Goal: Information Seeking & Learning: Learn about a topic

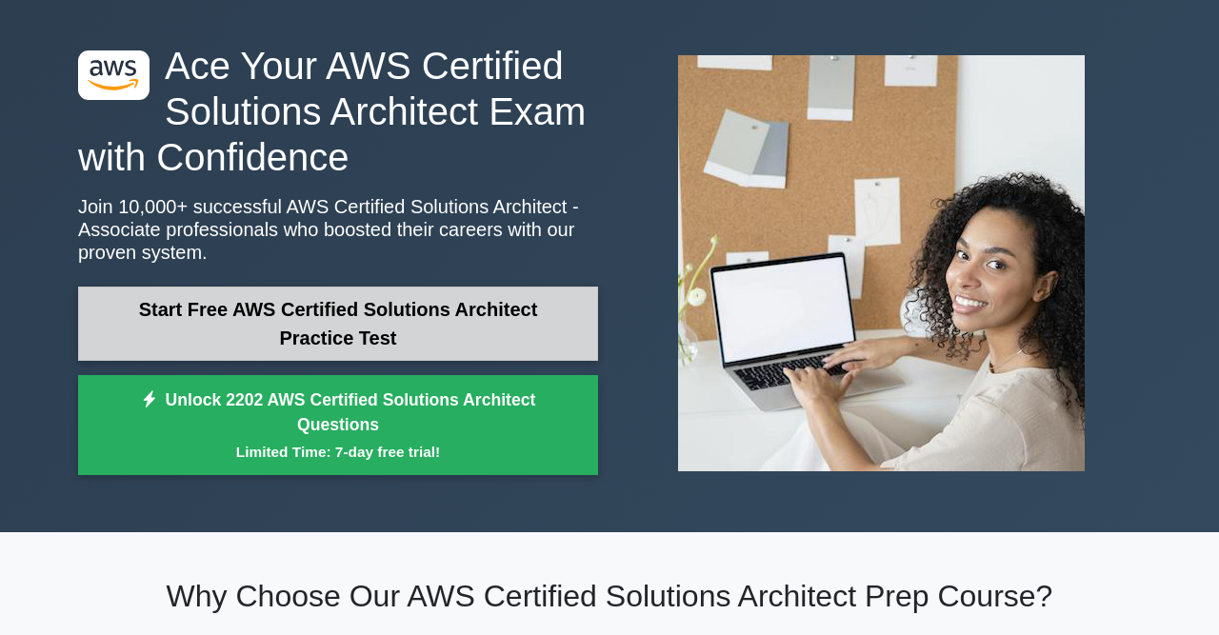
scroll to position [67, 0]
click at [409, 358] on link "Start Free AWS Certified Solutions Architect Practice Test" at bounding box center [338, 324] width 520 height 74
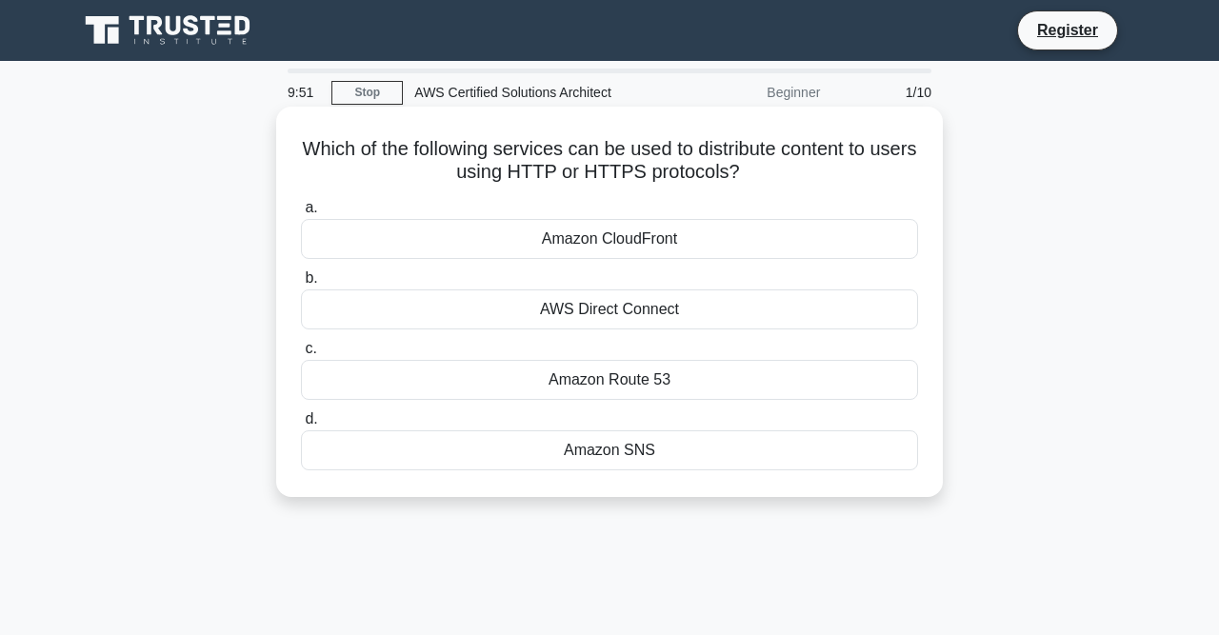
click at [614, 379] on div "Amazon Route 53" at bounding box center [609, 380] width 617 height 40
click at [301, 355] on input "c. Amazon Route 53" at bounding box center [301, 349] width 0 height 12
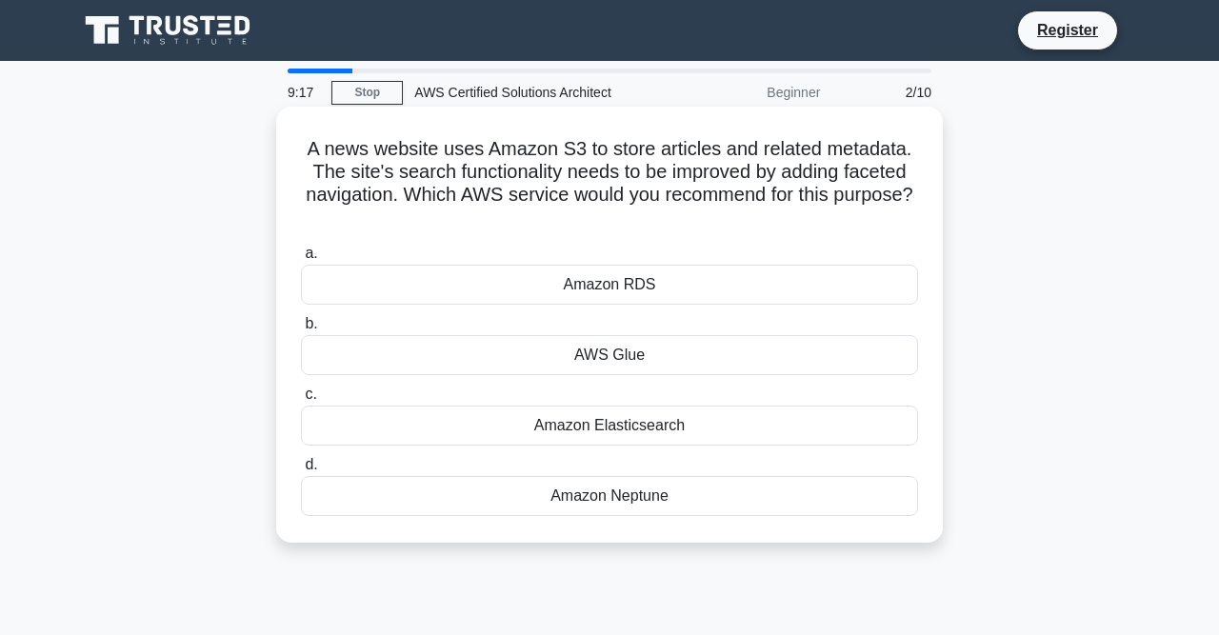
click at [649, 428] on div "Amazon Elasticsearch" at bounding box center [609, 426] width 617 height 40
click at [301, 401] on input "c. Amazon Elasticsearch" at bounding box center [301, 395] width 0 height 12
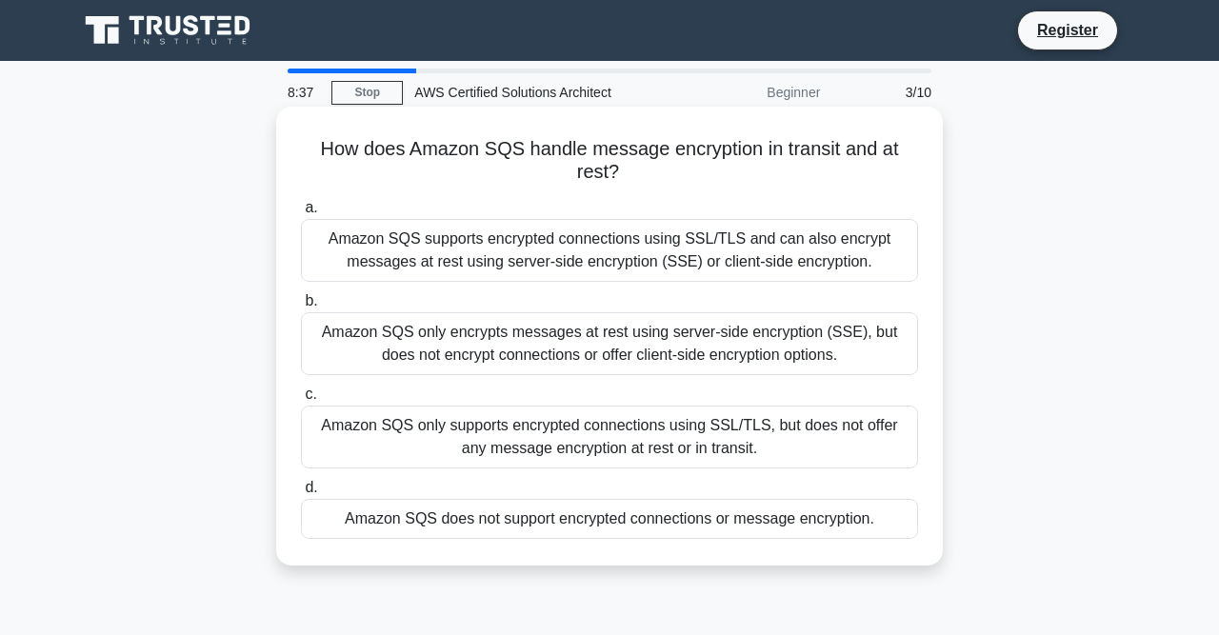
click at [699, 248] on div "Amazon SQS supports encrypted connections using SSL/TLS and can also encrypt me…" at bounding box center [609, 250] width 617 height 63
click at [301, 214] on input "a. Amazon SQS supports encrypted connections using SSL/TLS and can also encrypt…" at bounding box center [301, 208] width 0 height 12
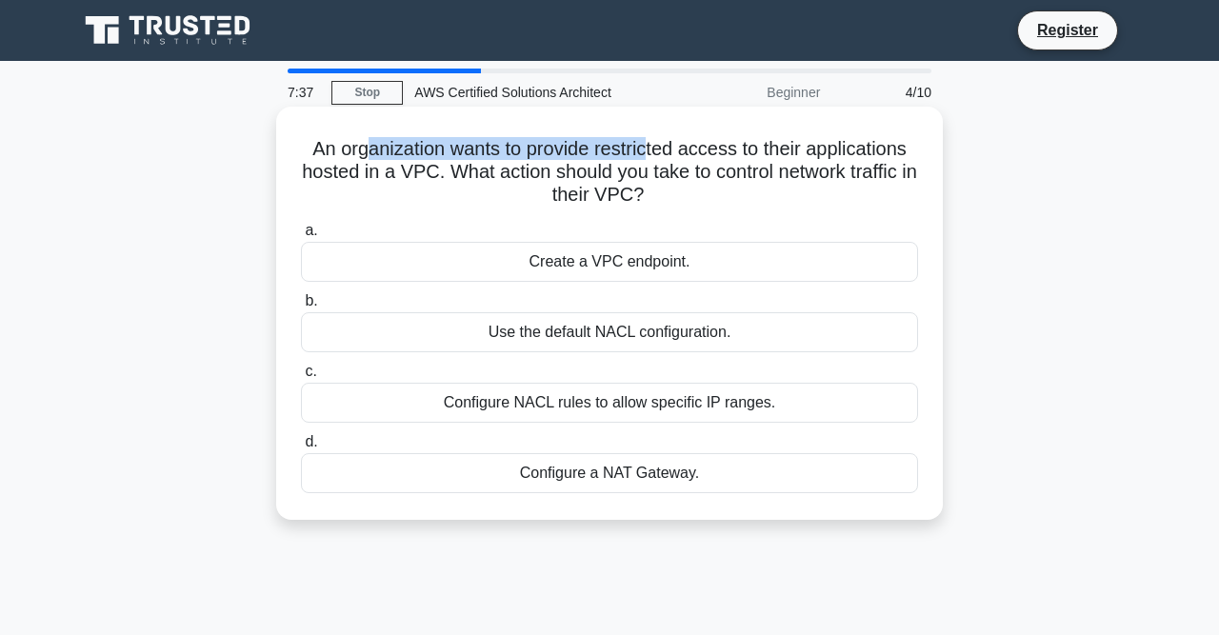
drag, startPoint x: 372, startPoint y: 151, endPoint x: 647, endPoint y: 151, distance: 274.4
click at [647, 151] on h5 "An organization wants to provide restricted access to their applications hosted…" at bounding box center [609, 172] width 621 height 70
click at [660, 473] on div "Configure a NAT Gateway." at bounding box center [609, 473] width 617 height 40
click at [301, 449] on input "d. Configure a NAT Gateway." at bounding box center [301, 442] width 0 height 12
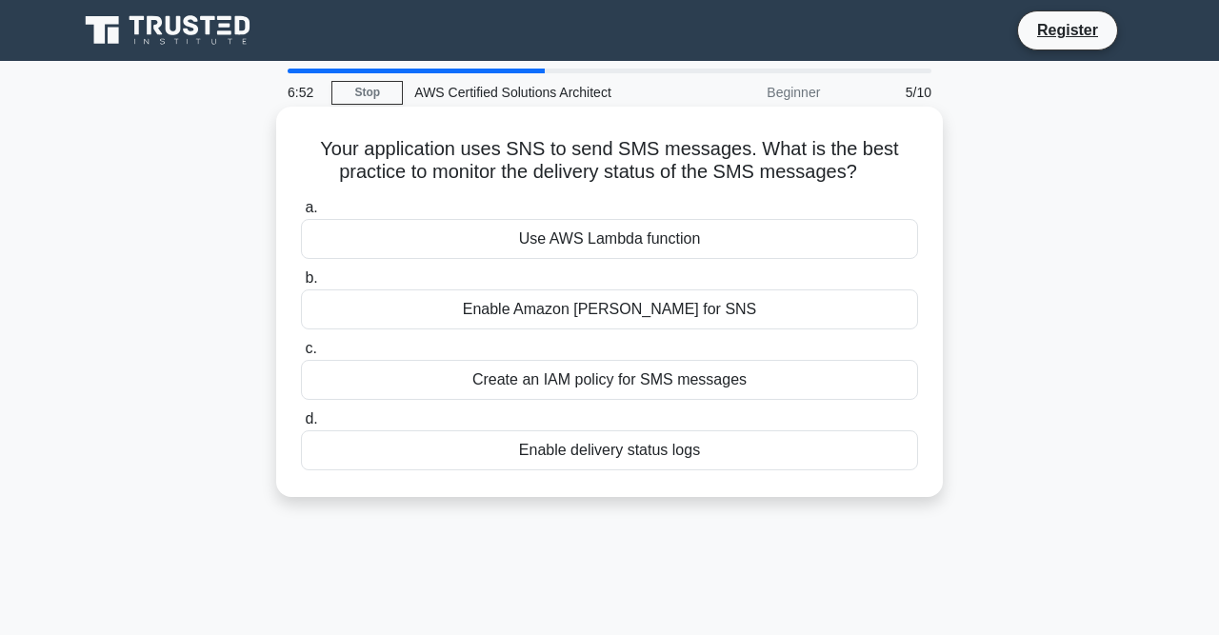
click at [632, 231] on div "Use AWS Lambda function" at bounding box center [609, 239] width 617 height 40
click at [301, 214] on input "a. Use AWS Lambda function" at bounding box center [301, 208] width 0 height 12
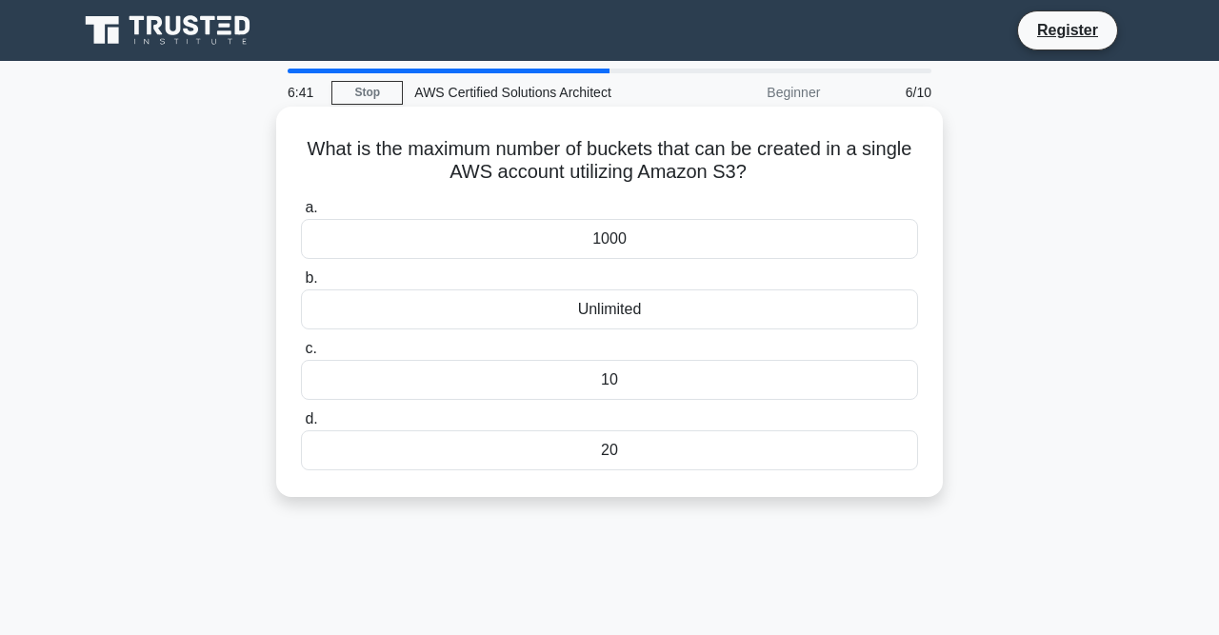
click at [620, 454] on div "20" at bounding box center [609, 451] width 617 height 40
click at [301, 426] on input "d. 20" at bounding box center [301, 419] width 0 height 12
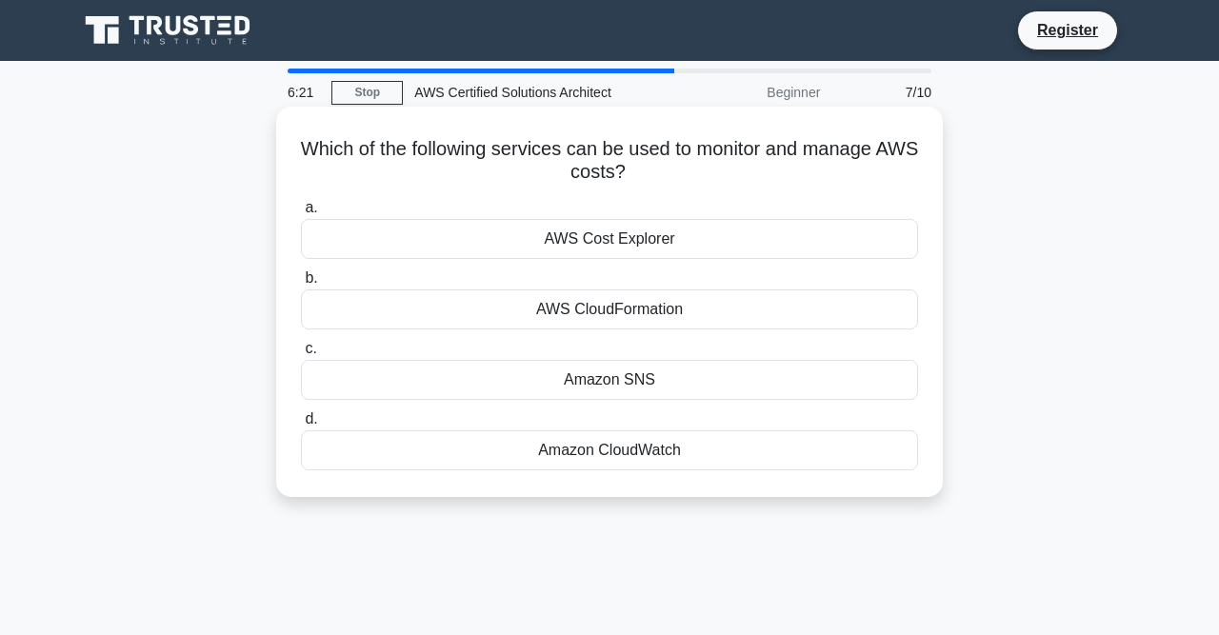
click at [631, 241] on div "AWS Cost Explorer" at bounding box center [609, 239] width 617 height 40
click at [301, 214] on input "a. AWS Cost Explorer" at bounding box center [301, 208] width 0 height 12
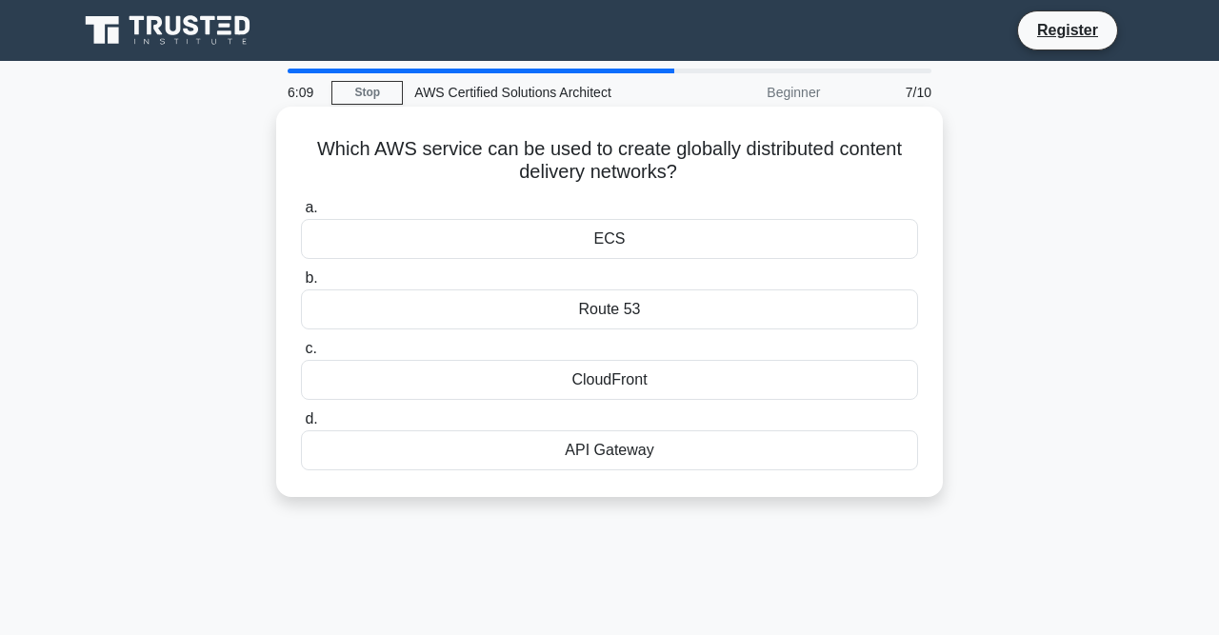
click at [633, 317] on div "Route 53" at bounding box center [609, 310] width 617 height 40
click at [301, 285] on input "b. Route 53" at bounding box center [301, 278] width 0 height 12
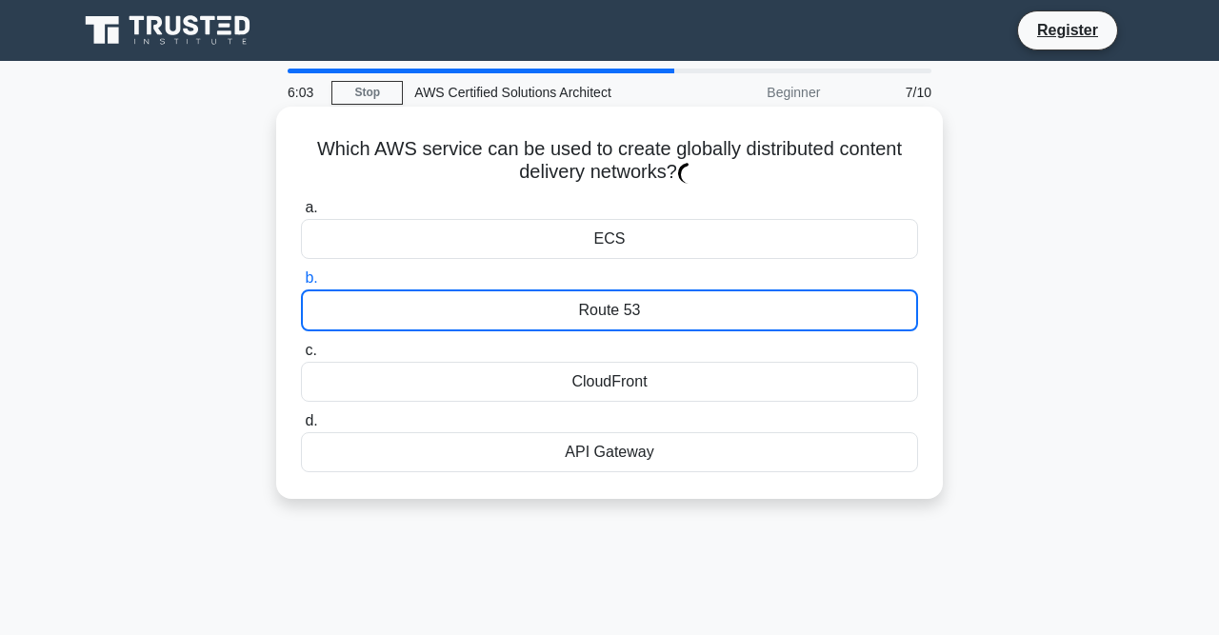
click at [703, 312] on div "Route 53" at bounding box center [609, 311] width 617 height 42
click at [301, 285] on input "b. Route 53" at bounding box center [301, 278] width 0 height 12
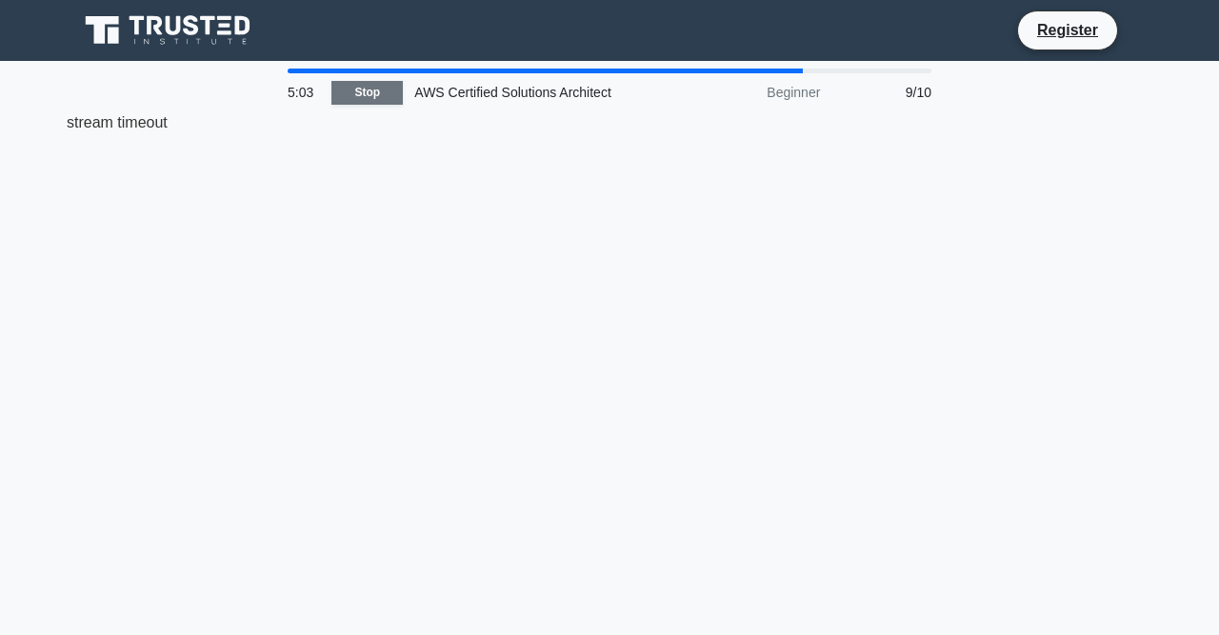
click at [375, 92] on link "Stop" at bounding box center [367, 93] width 71 height 24
